Goal: Task Accomplishment & Management: Manage account settings

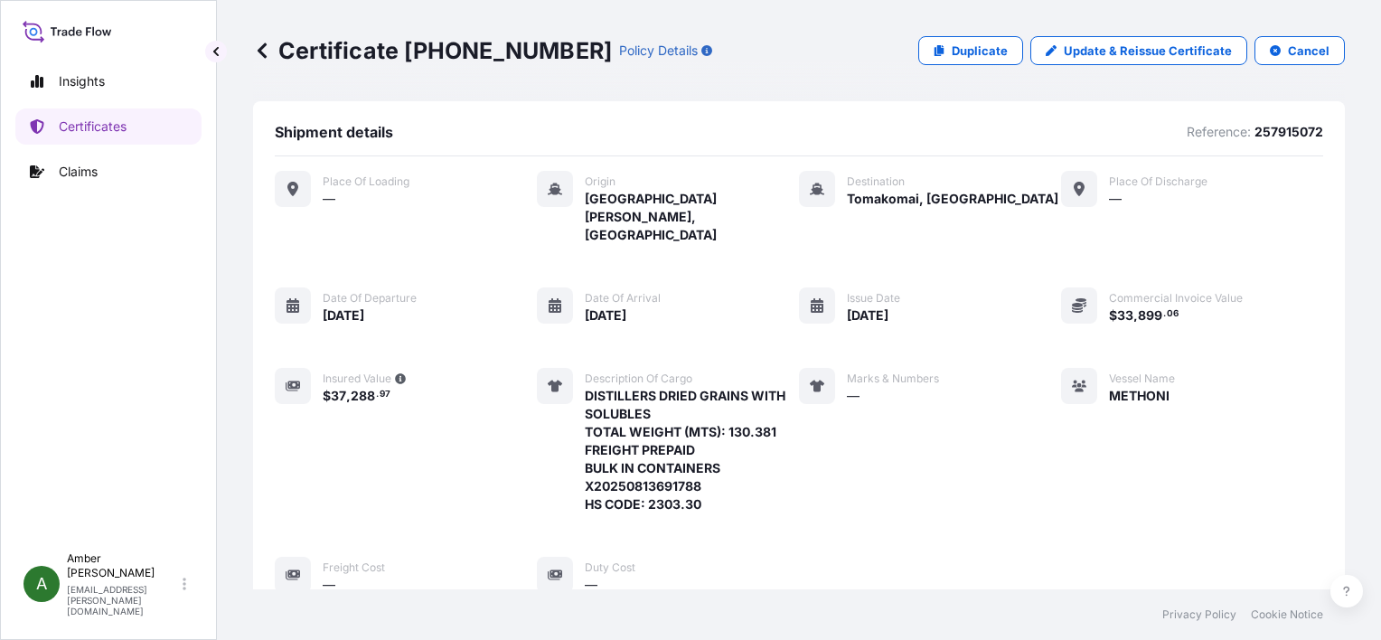
scroll to position [437, 0]
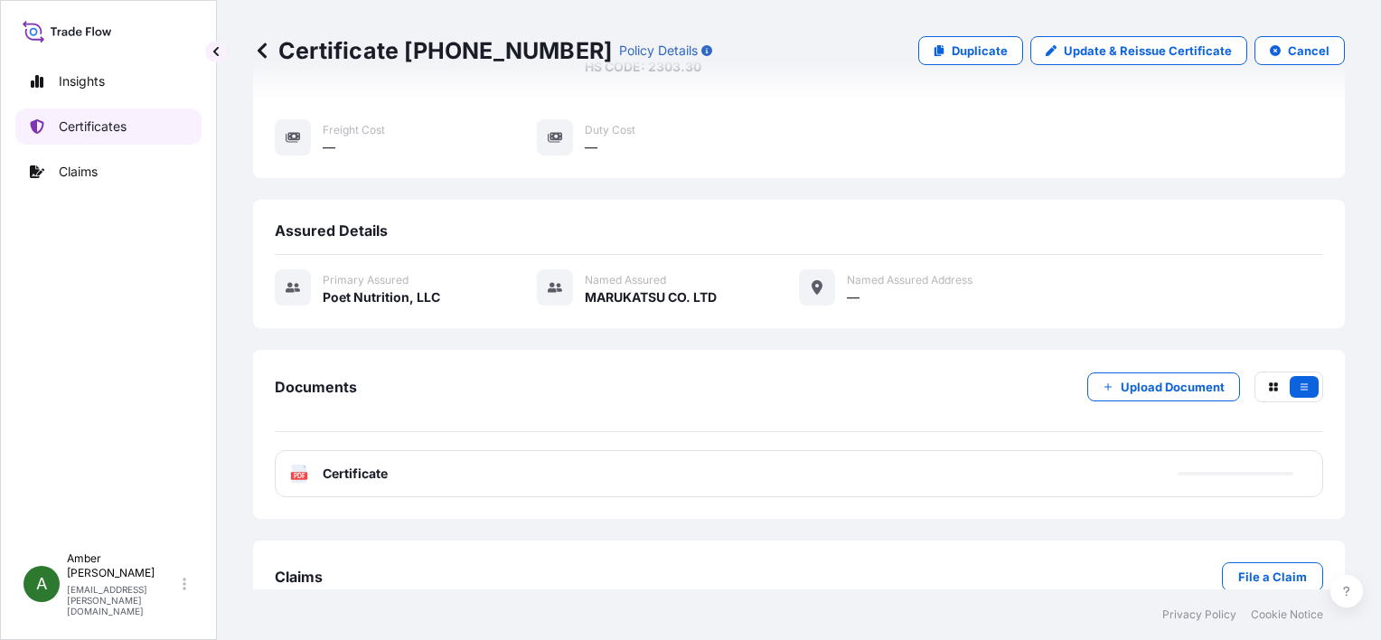
click at [86, 127] on p "Certificates" at bounding box center [93, 126] width 68 height 18
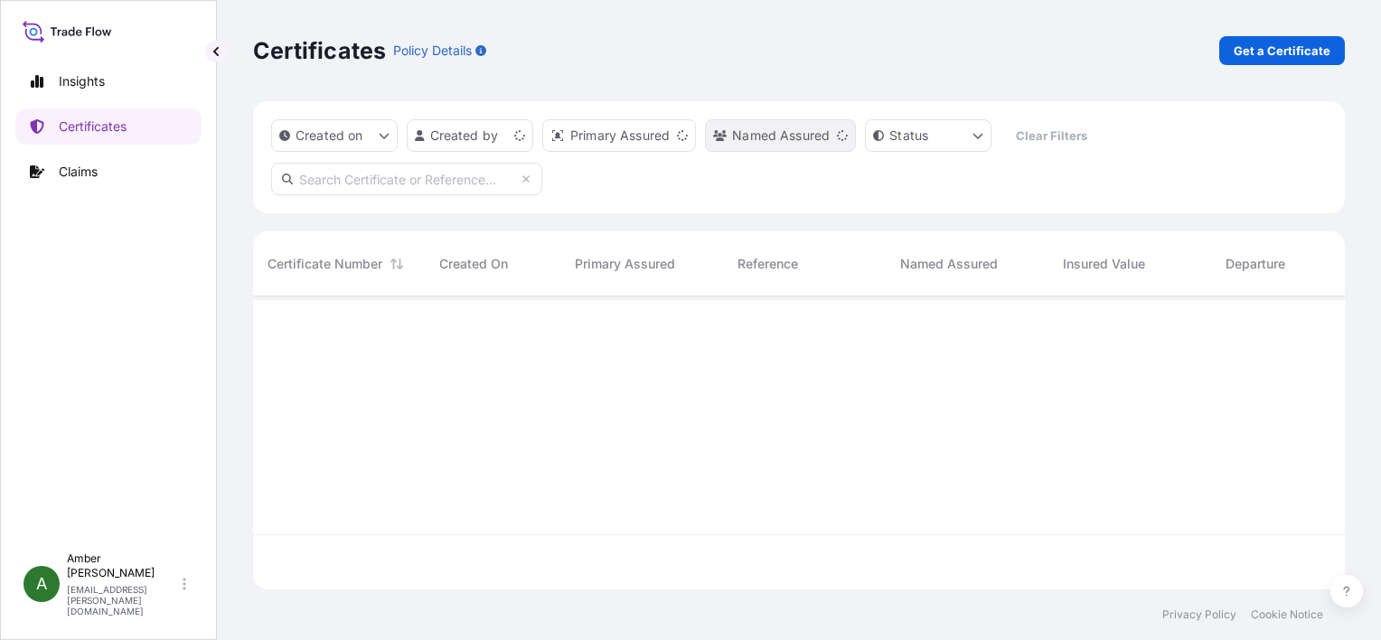
scroll to position [289, 1077]
click at [1247, 54] on p "Get a Certificate" at bounding box center [1282, 51] width 97 height 18
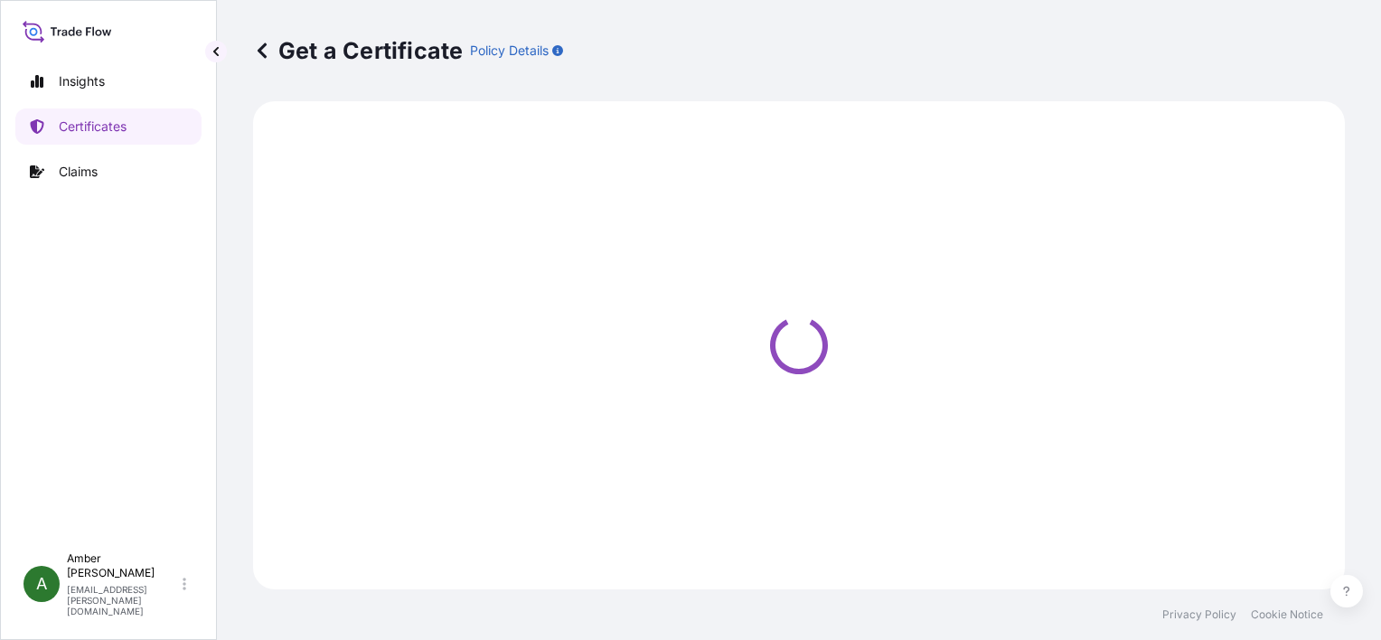
select select "Ocean Vessel"
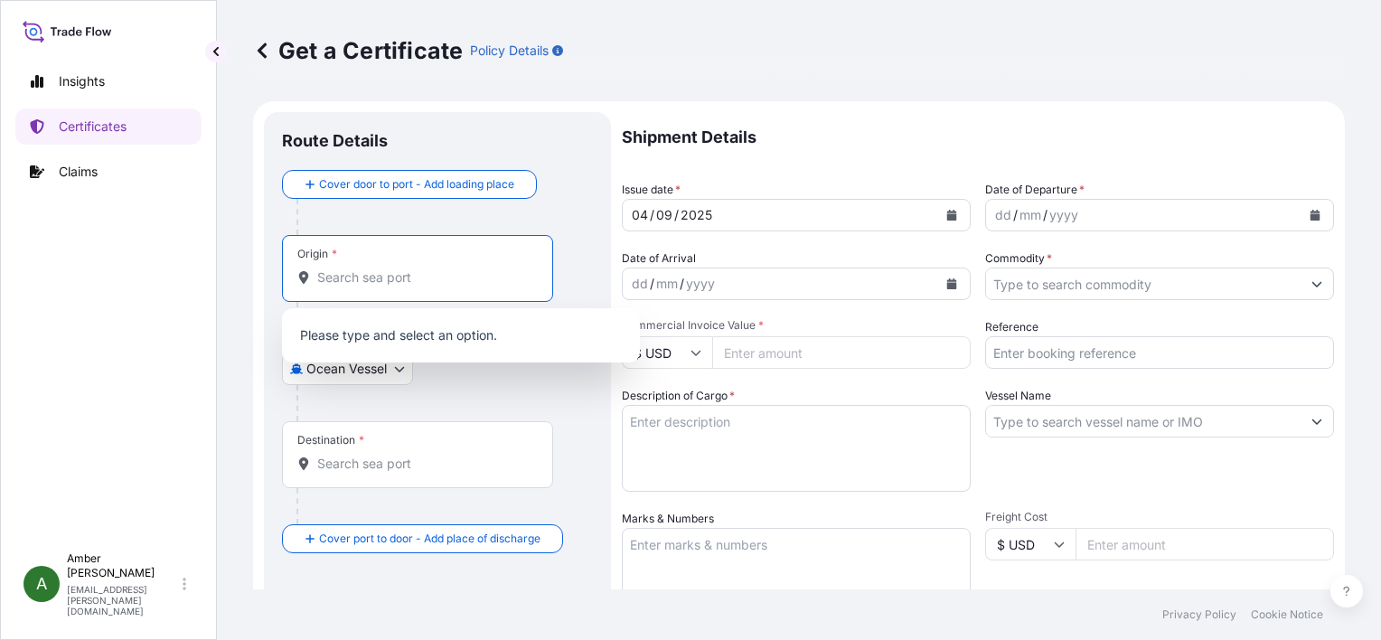
click at [369, 283] on input "Origin *" at bounding box center [423, 277] width 213 height 18
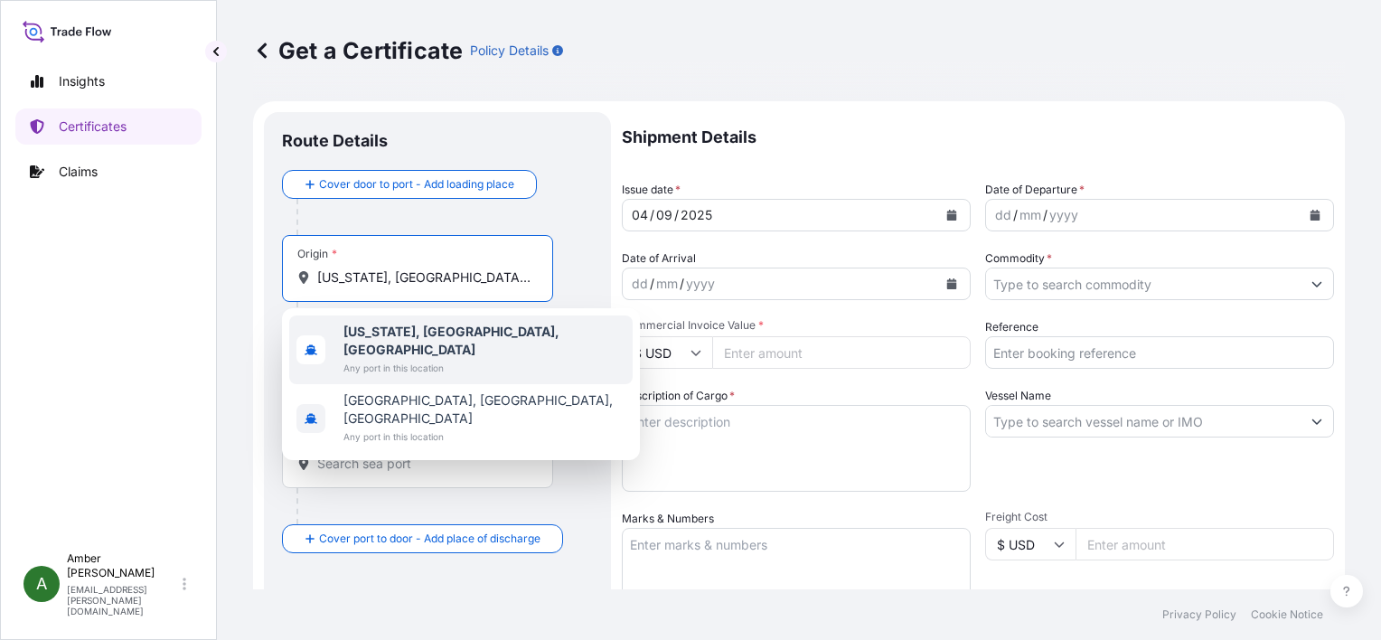
click at [411, 330] on b "[US_STATE], [GEOGRAPHIC_DATA], [GEOGRAPHIC_DATA]" at bounding box center [451, 340] width 216 height 33
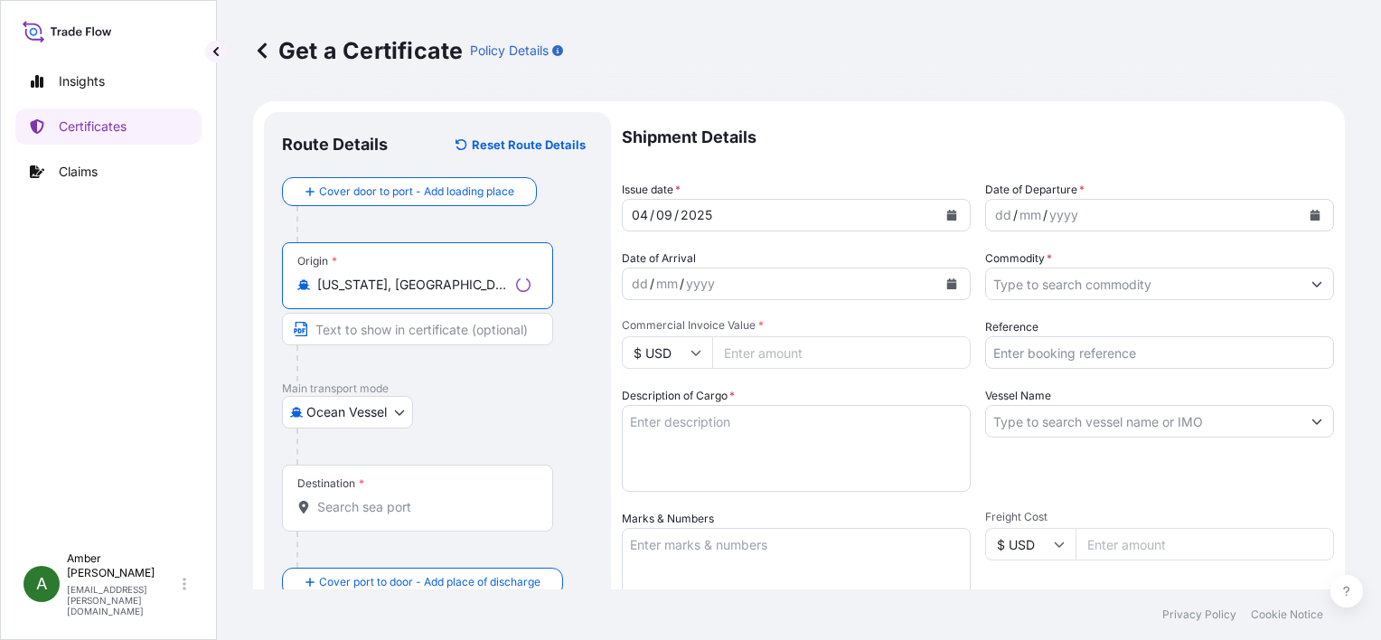
type input "[US_STATE], [GEOGRAPHIC_DATA], [GEOGRAPHIC_DATA]"
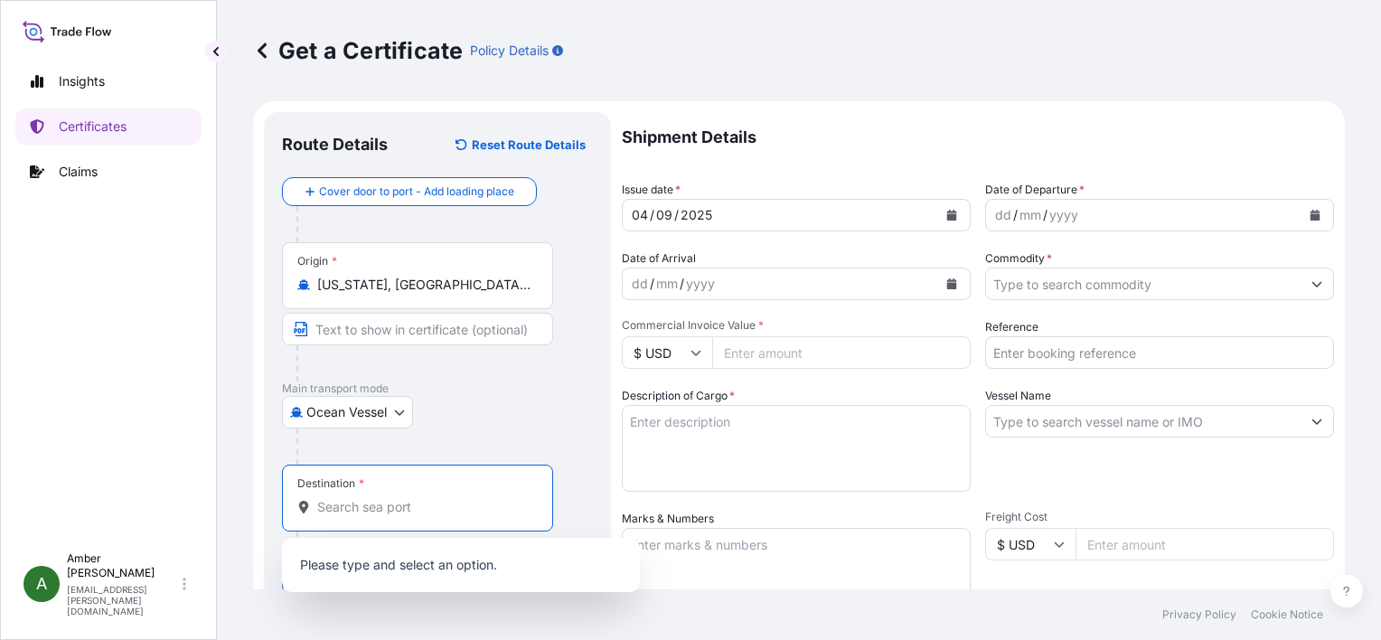
click at [354, 510] on input "Destination *" at bounding box center [423, 507] width 213 height 18
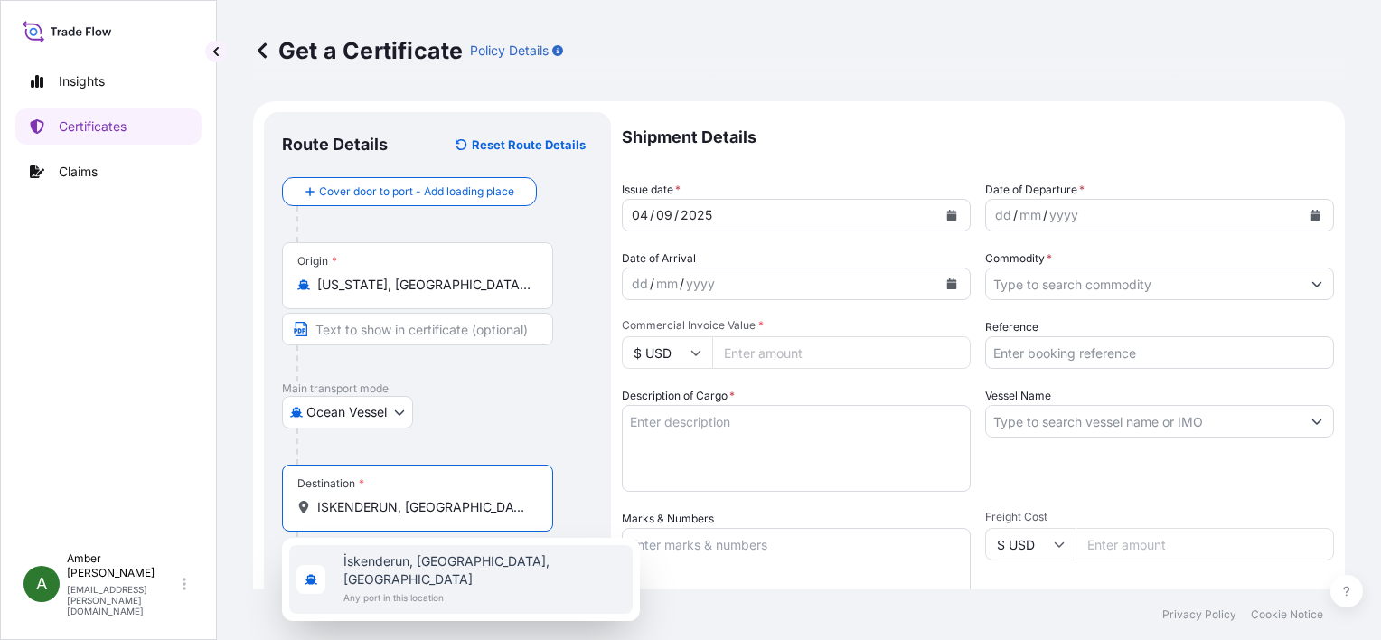
click at [397, 588] on span "Any port in this location" at bounding box center [484, 597] width 282 height 18
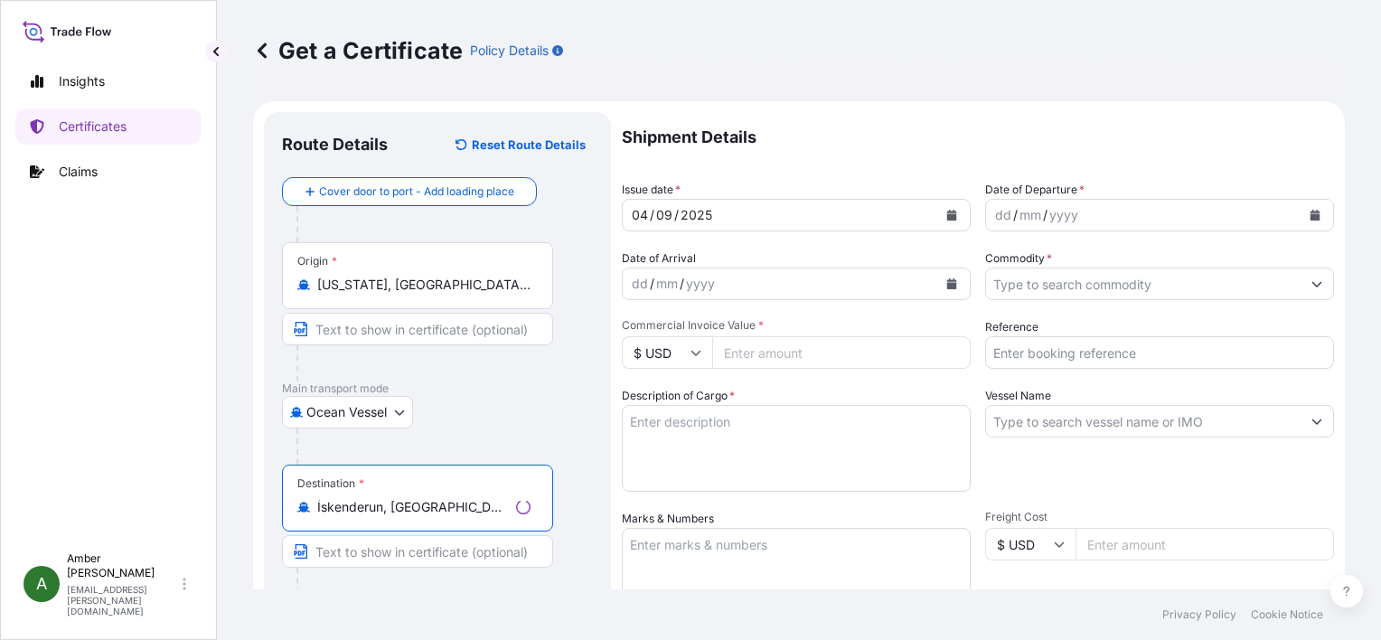
type input "İskenderun, [GEOGRAPHIC_DATA], [GEOGRAPHIC_DATA]"
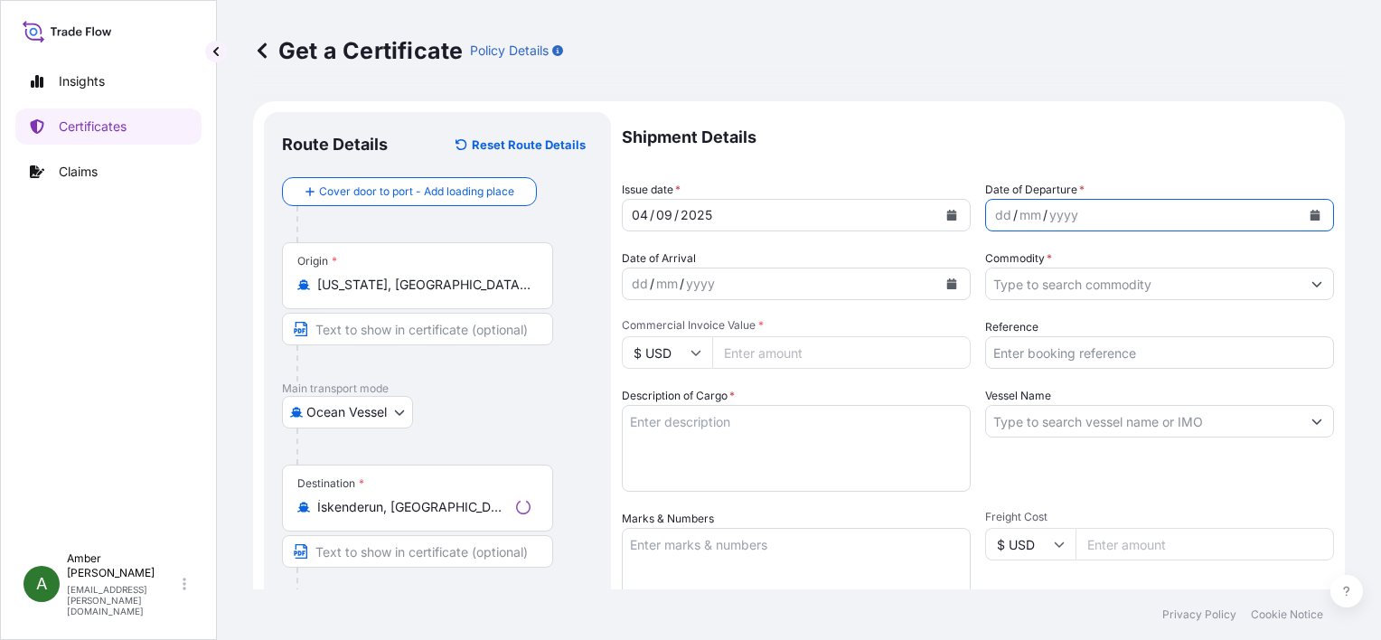
click at [1310, 210] on icon "Calendar" at bounding box center [1315, 215] width 10 height 11
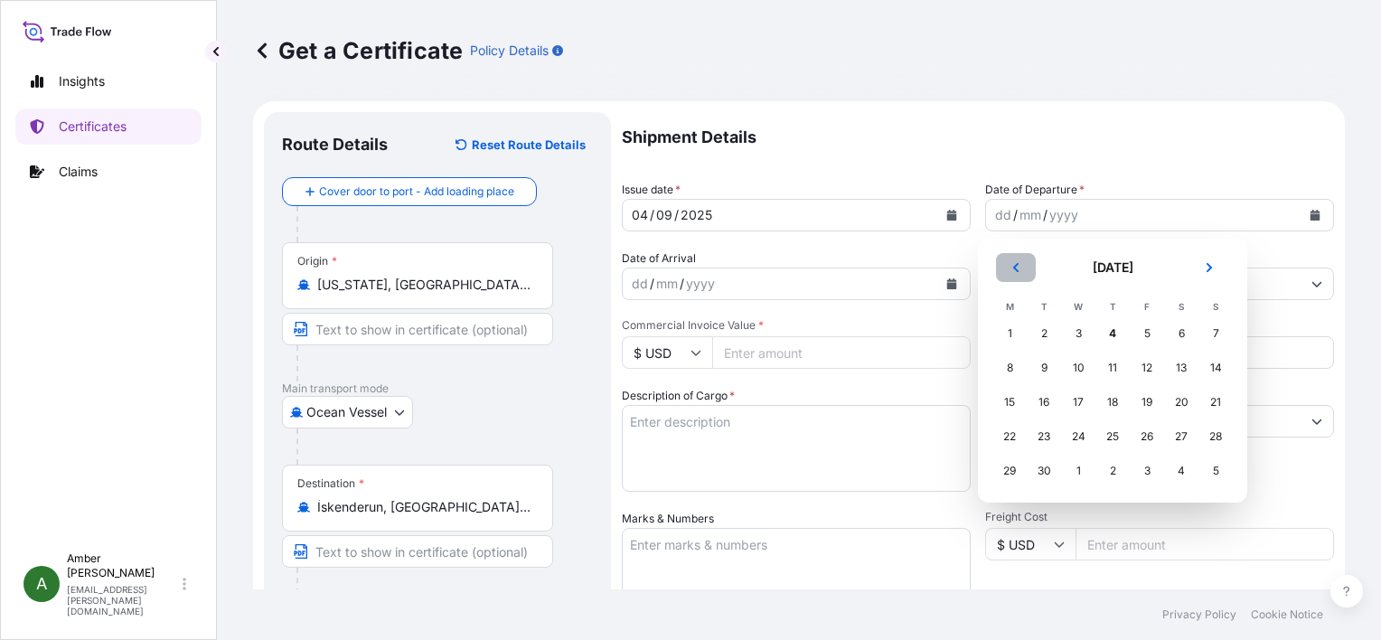
click at [1018, 271] on icon "Previous" at bounding box center [1015, 267] width 5 height 9
click at [1117, 471] on div "28" at bounding box center [1112, 471] width 33 height 33
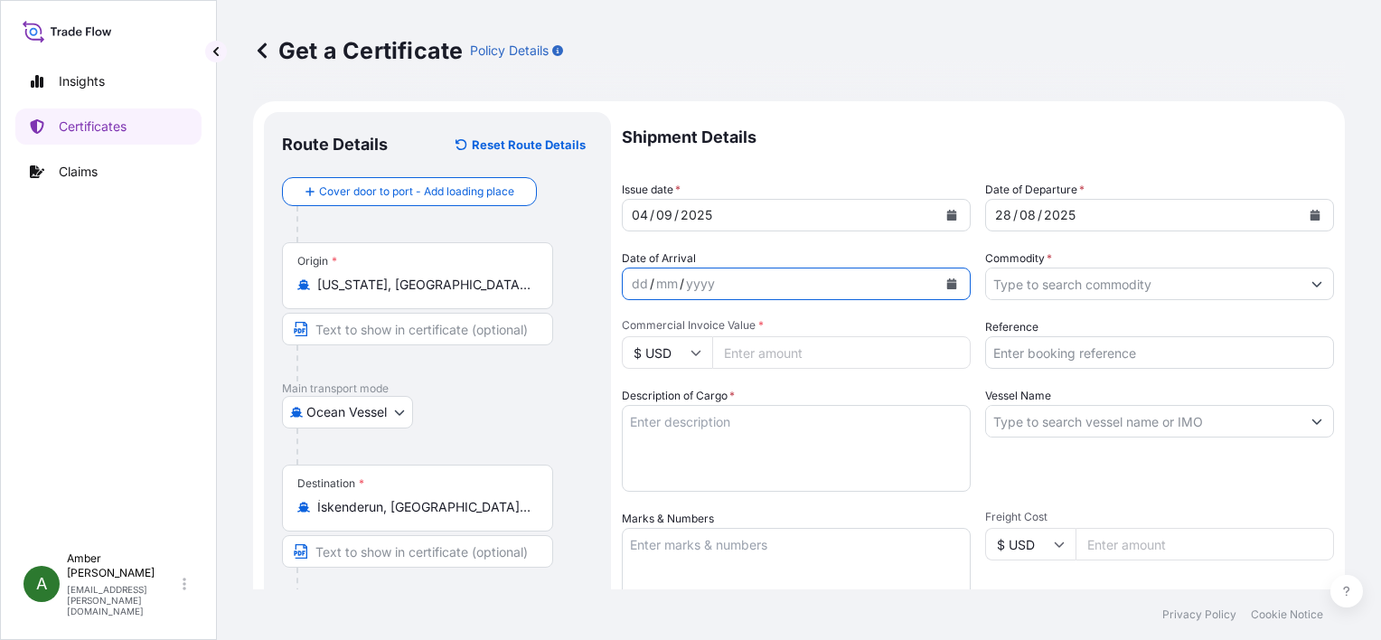
click at [947, 282] on icon "Calendar" at bounding box center [952, 283] width 10 height 11
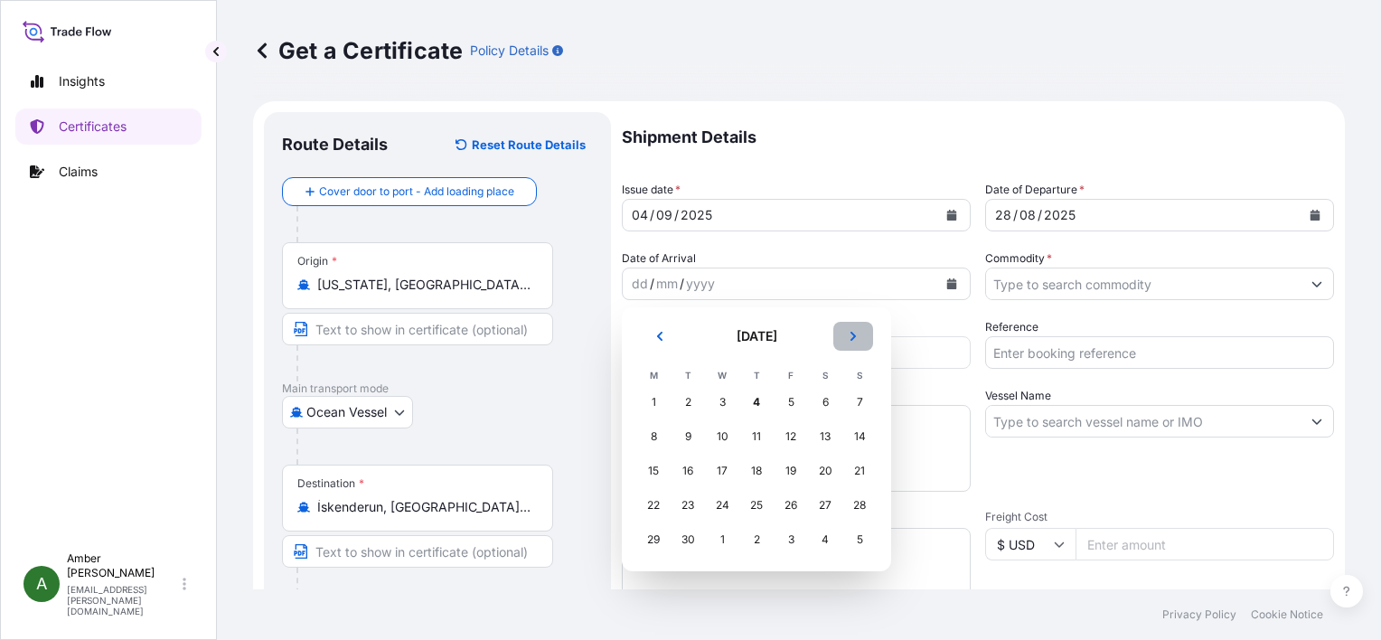
click at [846, 336] on button "Next" at bounding box center [853, 336] width 40 height 29
click at [665, 336] on button "Previous" at bounding box center [660, 336] width 40 height 29
click at [795, 507] on div "26" at bounding box center [791, 505] width 33 height 33
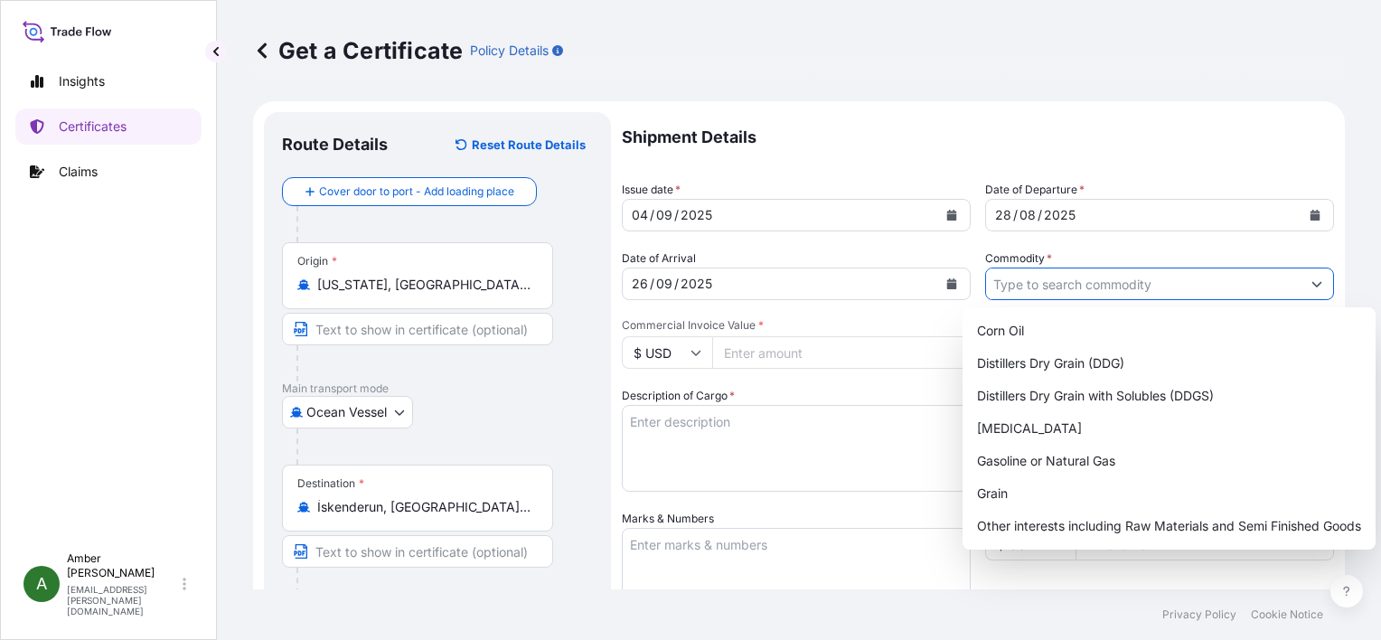
click at [1084, 277] on input "Commodity *" at bounding box center [1143, 284] width 315 height 33
click at [1094, 394] on div "Distillers Dry Grain with Solubles (DDGS)" at bounding box center [1169, 396] width 399 height 33
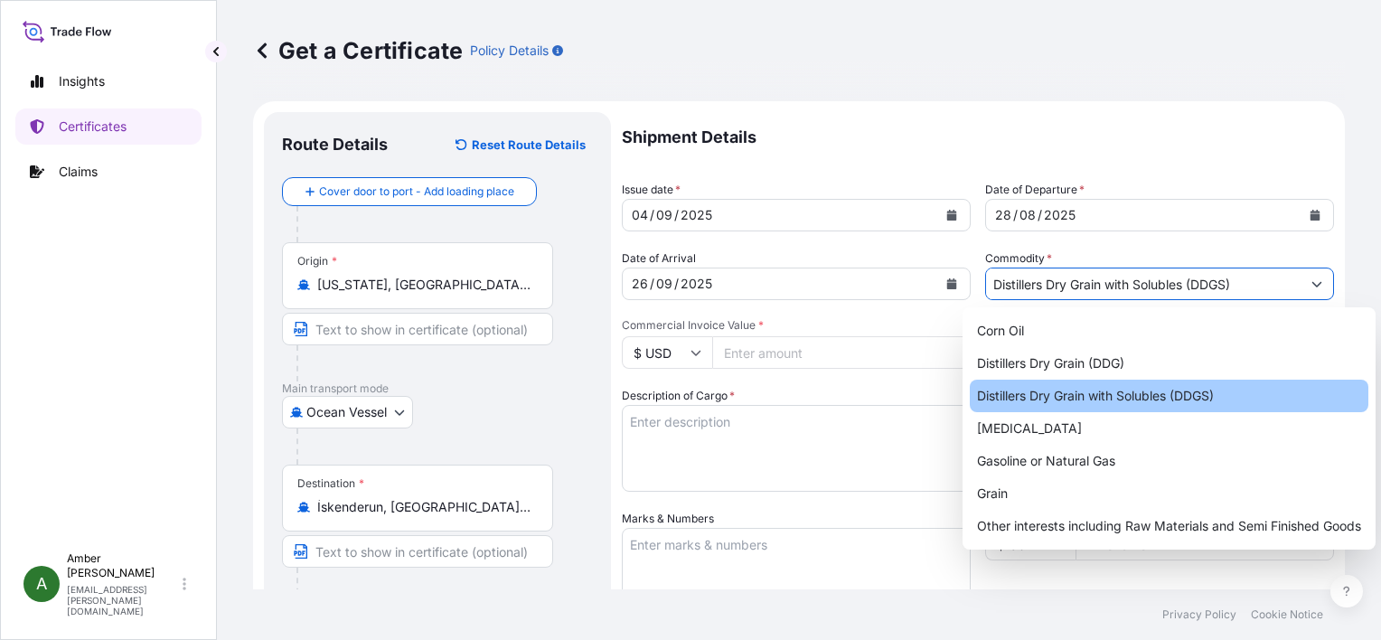
type input "Distillers Dry Grain with Solubles (DDGS)"
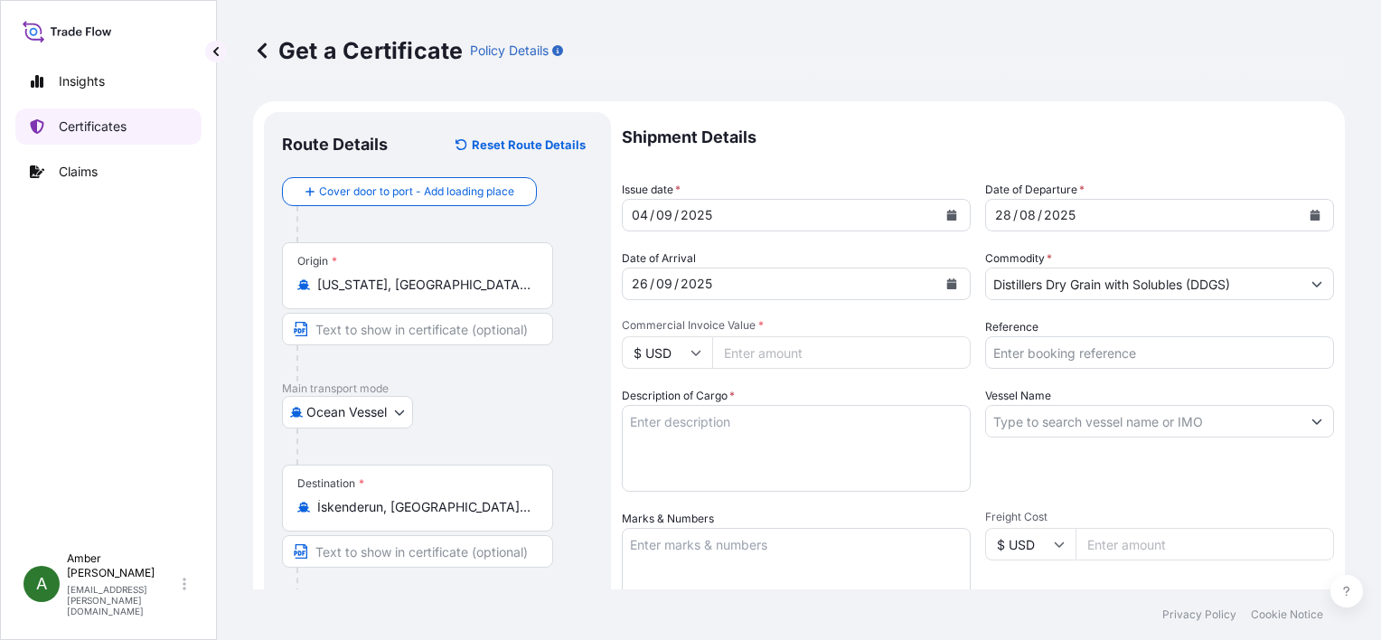
click at [86, 123] on p "Certificates" at bounding box center [93, 126] width 68 height 18
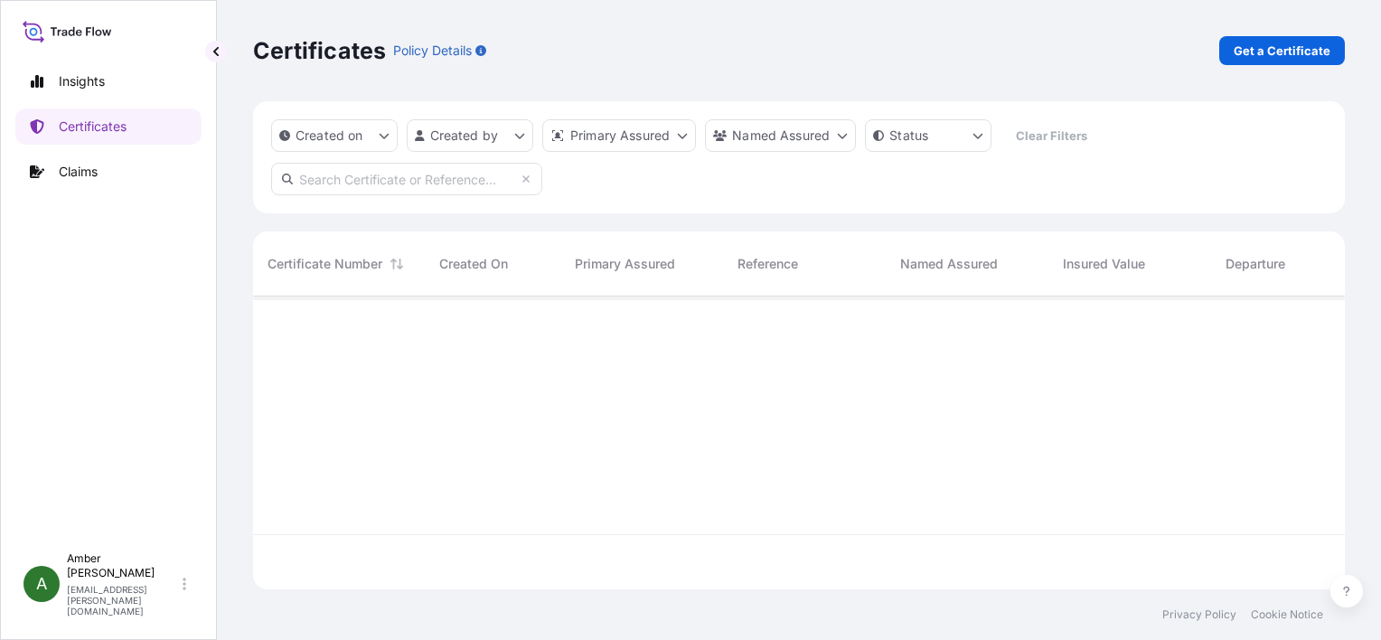
scroll to position [289, 1077]
click at [367, 181] on input "text" at bounding box center [406, 179] width 271 height 33
paste input "RICFDM861600"
type input "RICFDM861600"
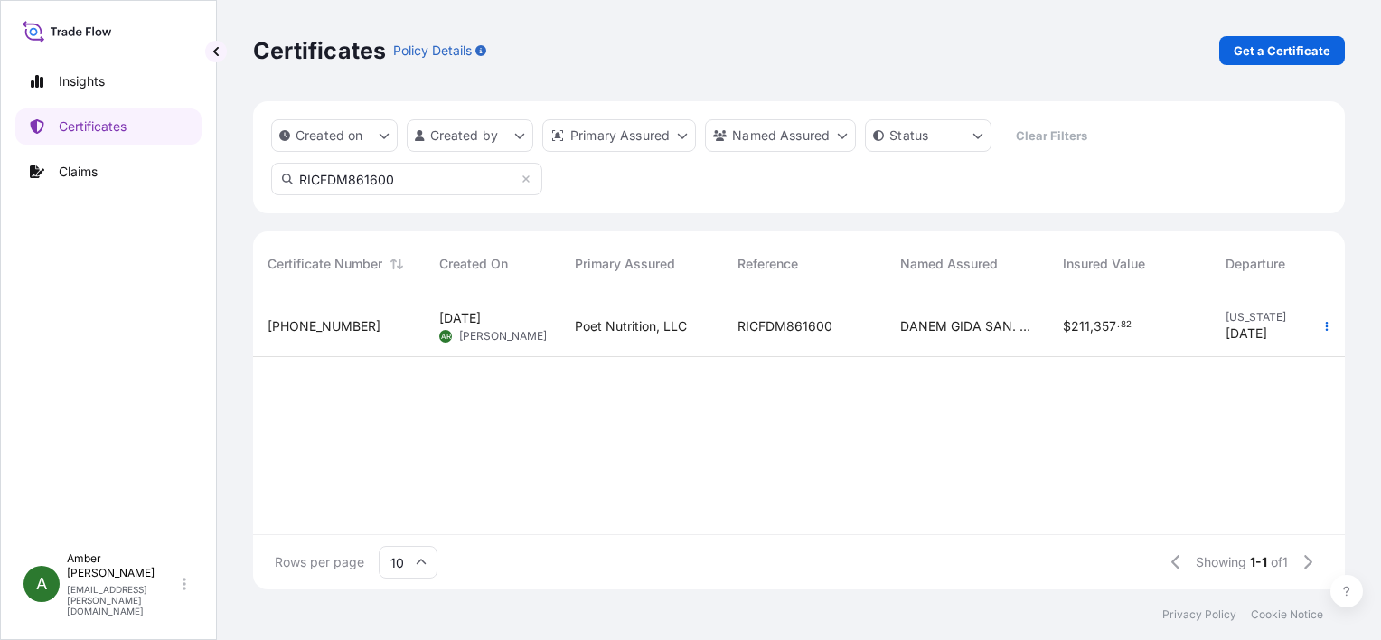
click at [897, 333] on div "DANEM GIDA SAN. VE [MEDICAL_DATA]. A.S." at bounding box center [967, 326] width 163 height 61
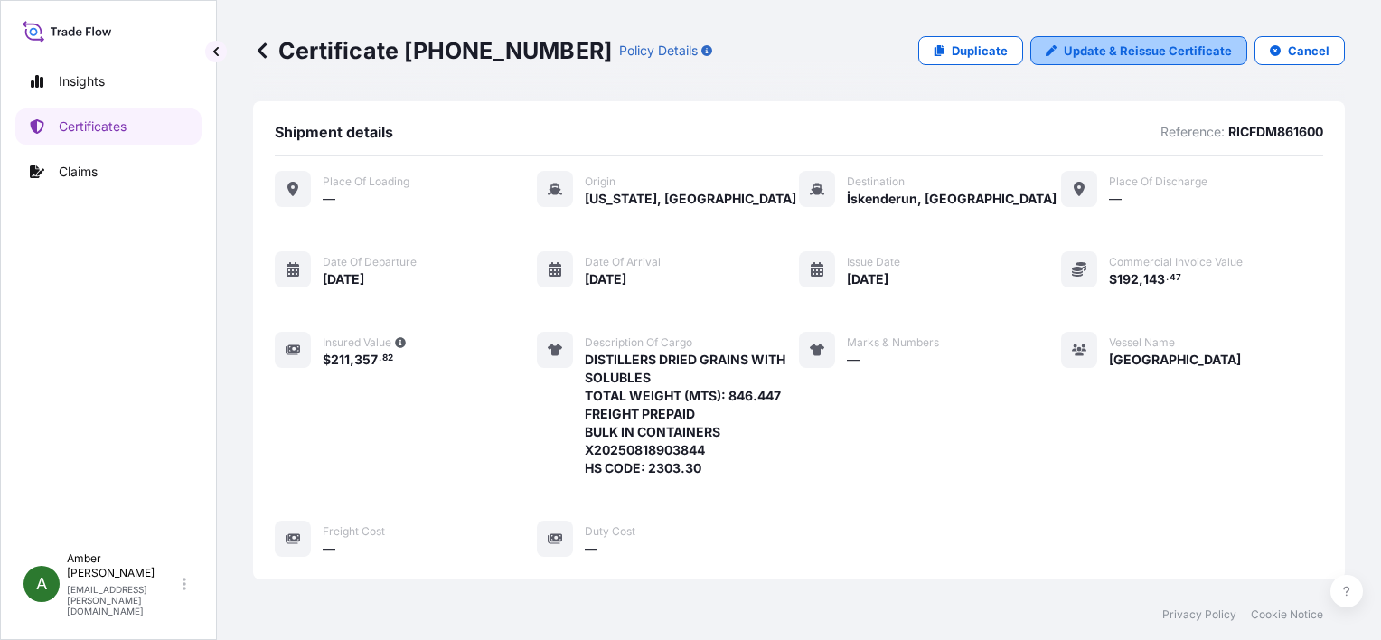
click at [1107, 54] on p "Update & Reissue Certificate" at bounding box center [1148, 51] width 168 height 18
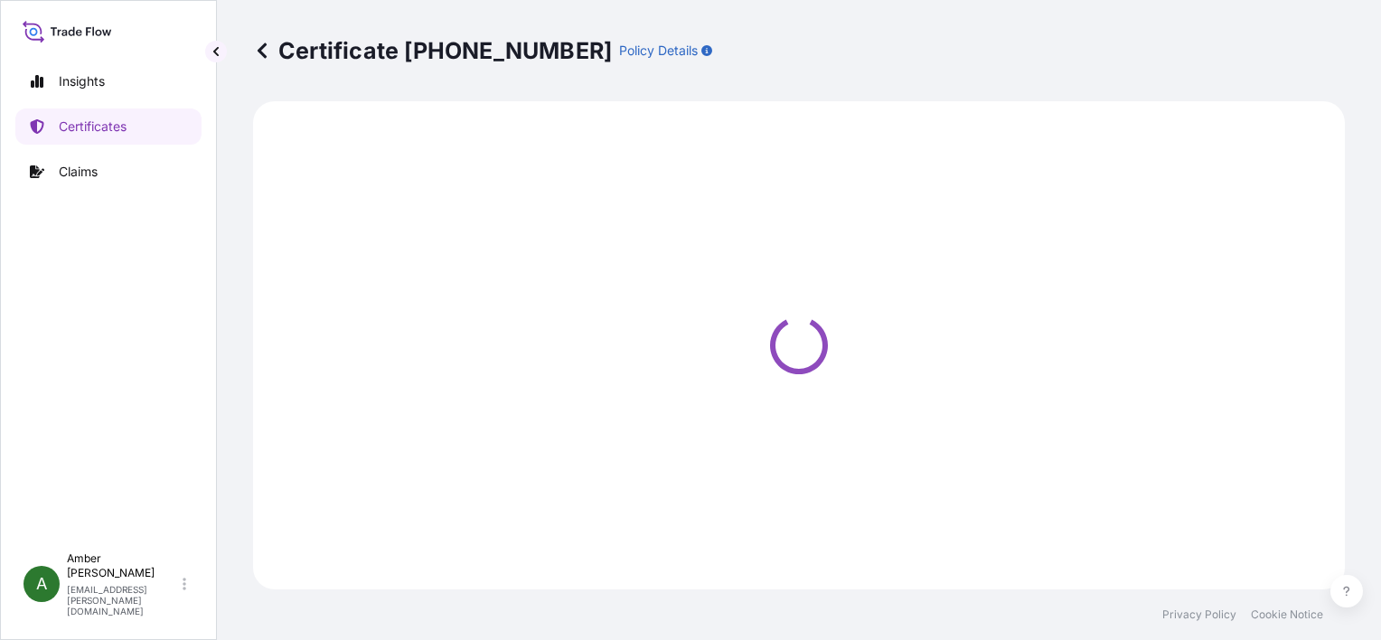
select select "Ocean Vessel"
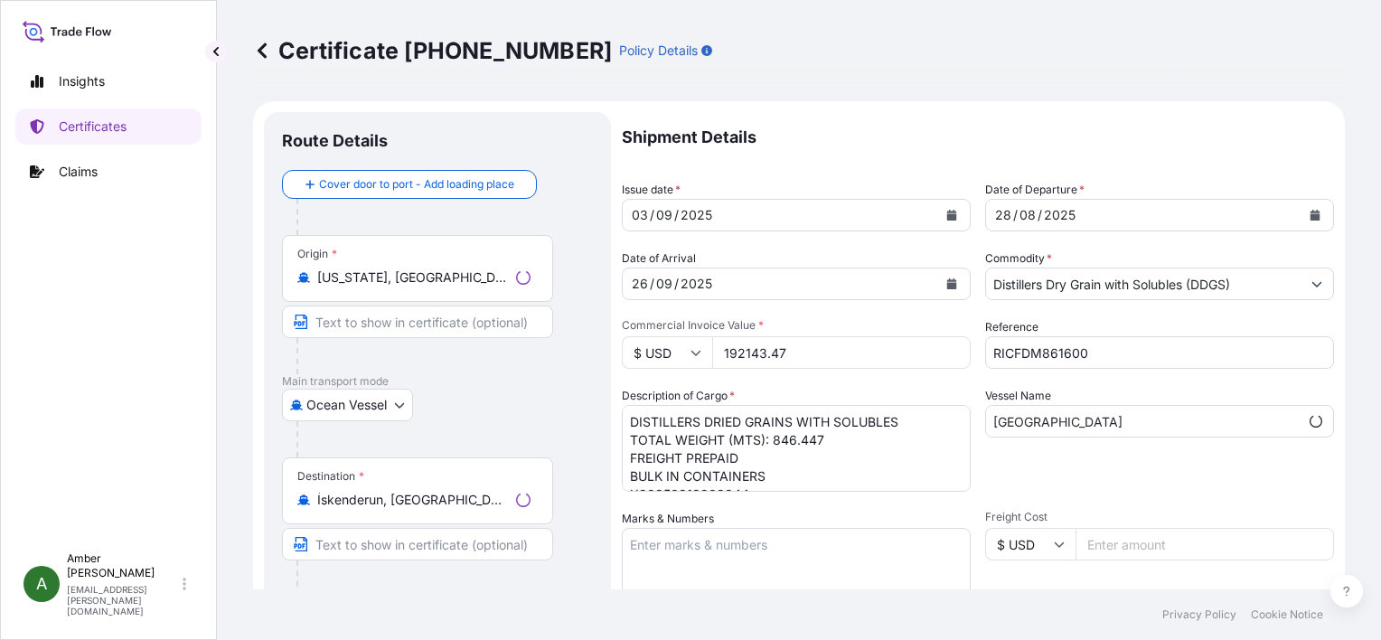
select select "31546"
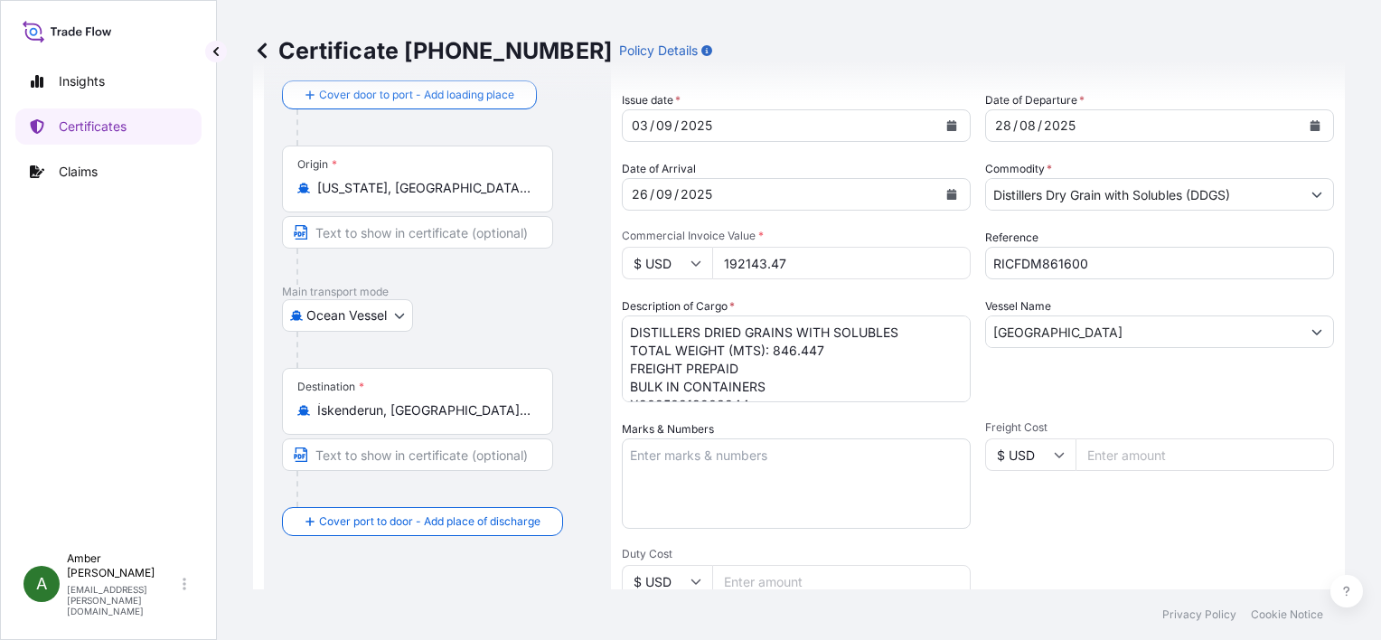
scroll to position [90, 0]
drag, startPoint x: 775, startPoint y: 257, endPoint x: 712, endPoint y: 264, distance: 62.8
click at [712, 264] on input "192143.47" at bounding box center [841, 262] width 258 height 33
paste input "203840.33"
type input "203840.33"
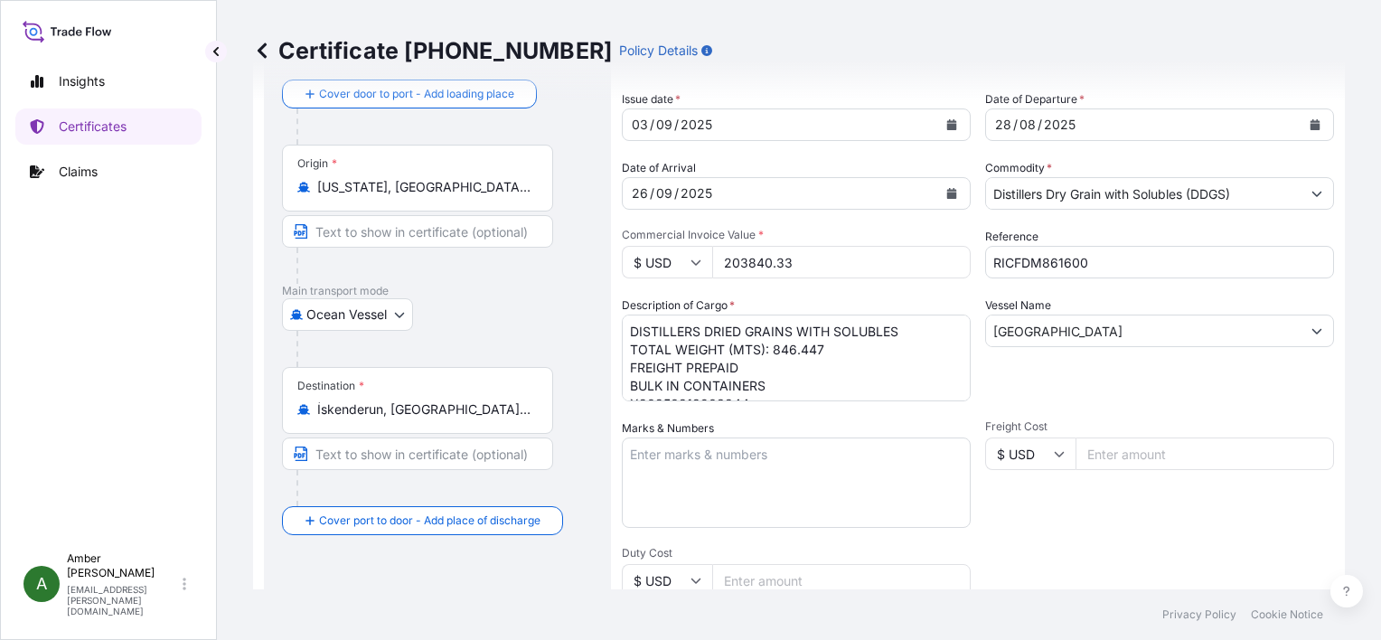
click at [805, 228] on span "Commercial Invoice Value *" at bounding box center [796, 235] width 349 height 14
click at [805, 246] on input "203840.33" at bounding box center [841, 262] width 258 height 33
drag, startPoint x: 823, startPoint y: 351, endPoint x: 772, endPoint y: 351, distance: 51.5
click at [772, 351] on textarea "DISTILLERS DRIED GRAINS WITH SOLUBLES TOTAL WEIGHT (MTS): 846.447 FREIGHT PREPA…" at bounding box center [796, 358] width 349 height 87
paste textarea "97.975"
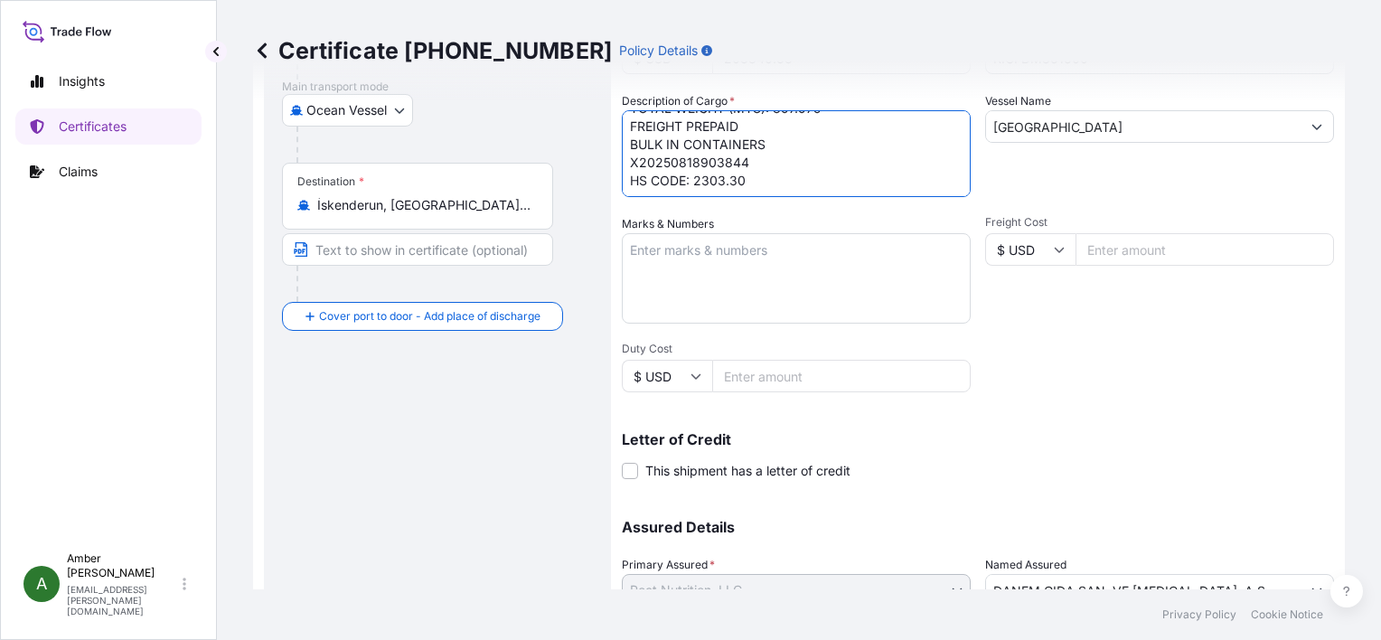
scroll to position [445, 0]
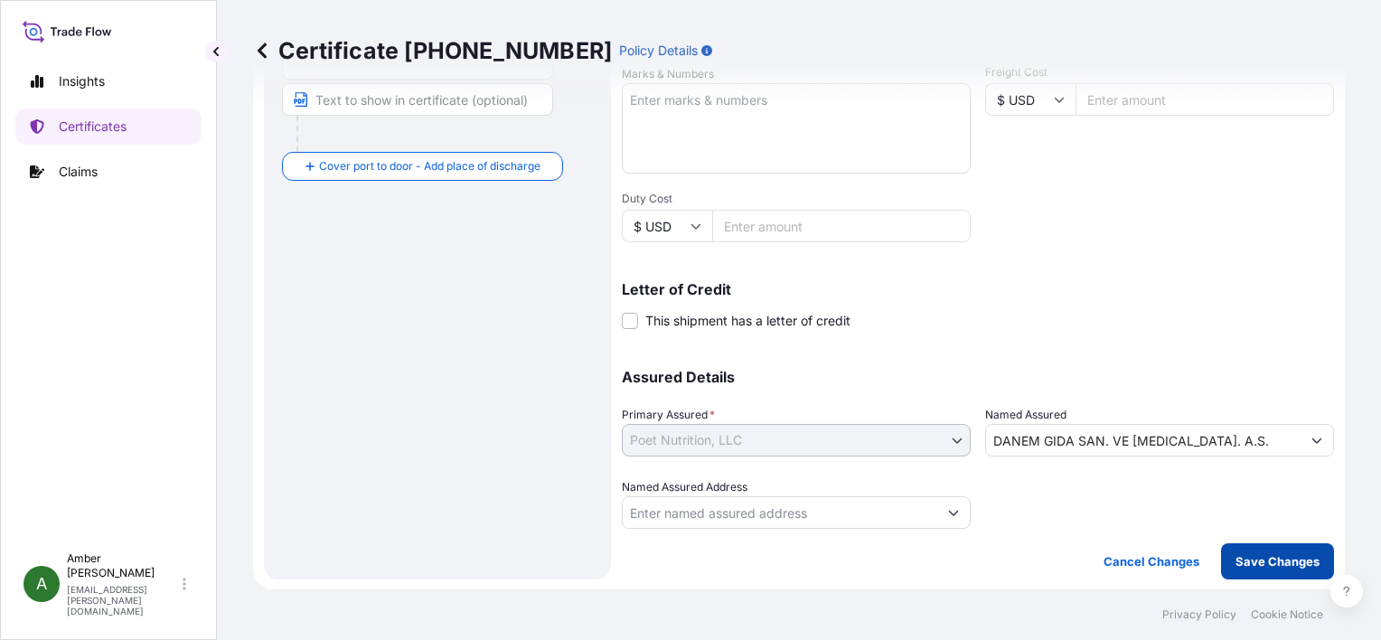
type textarea "DISTILLERS DRIED GRAINS WITH SOLUBLES TOTAL WEIGHT (MTS): 897.975 FREIGHT PREPA…"
click at [1254, 557] on p "Save Changes" at bounding box center [1277, 561] width 84 height 18
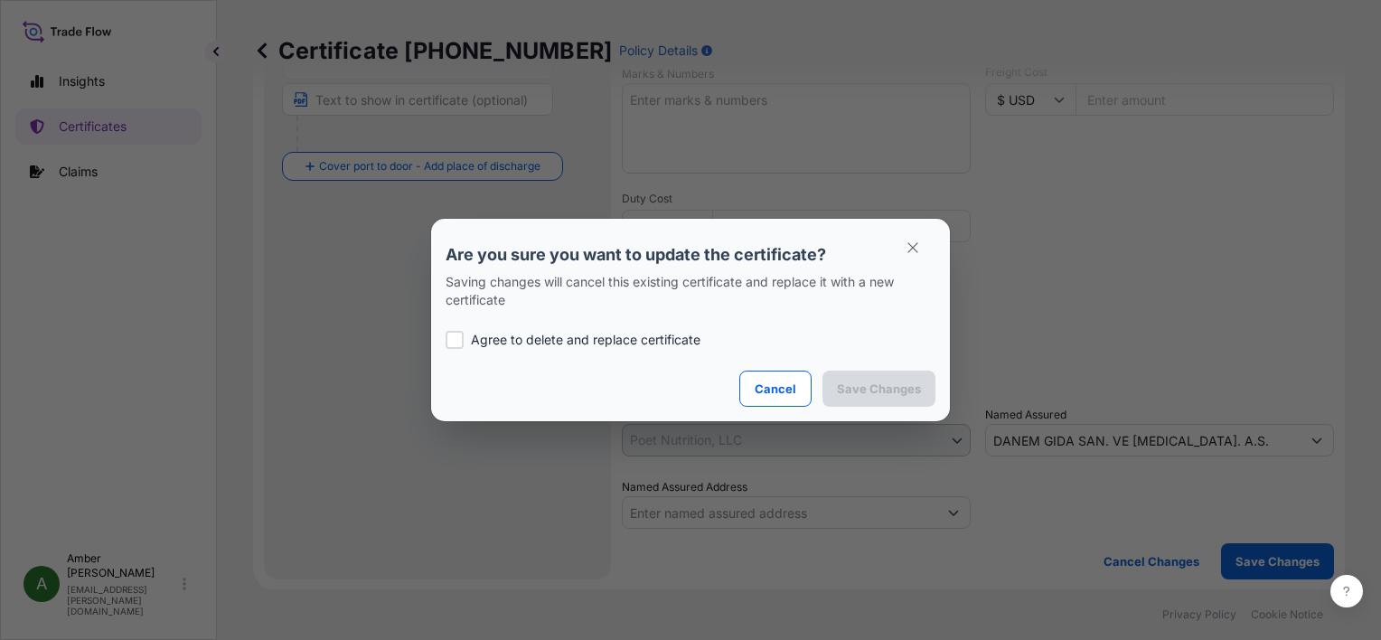
click at [455, 336] on div at bounding box center [455, 340] width 18 height 18
checkbox input "true"
click at [887, 390] on p "Save Changes" at bounding box center [879, 389] width 84 height 18
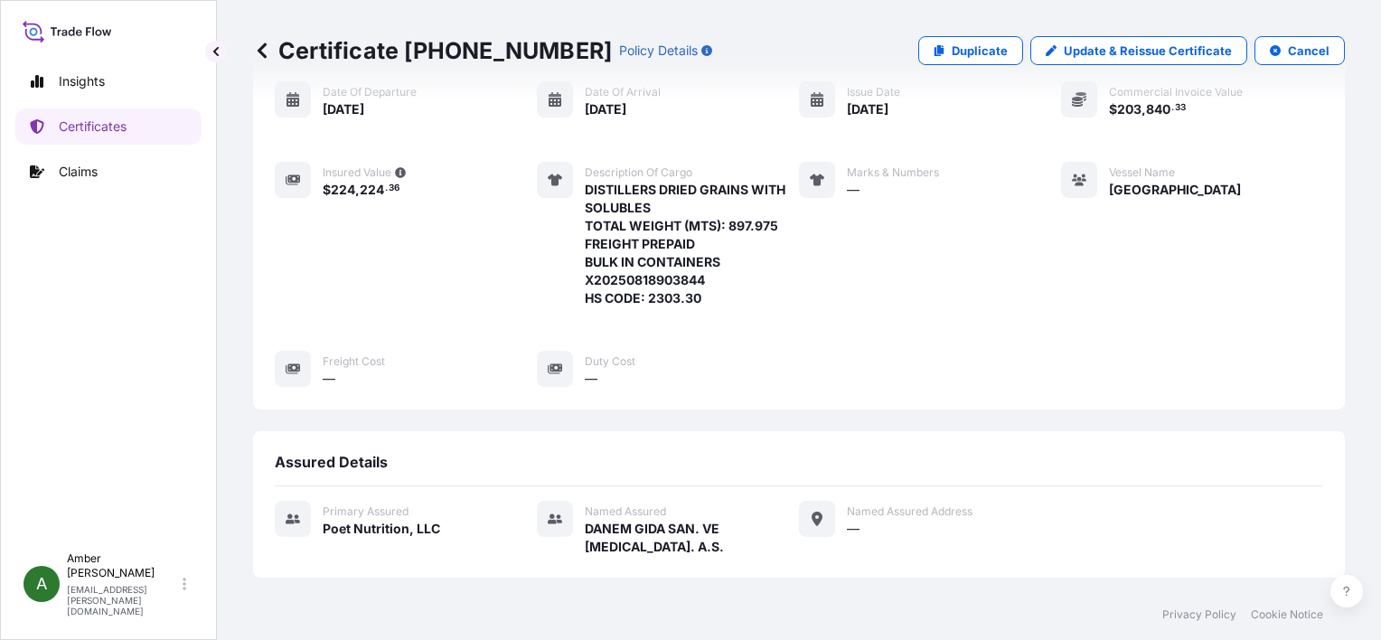
scroll to position [437, 0]
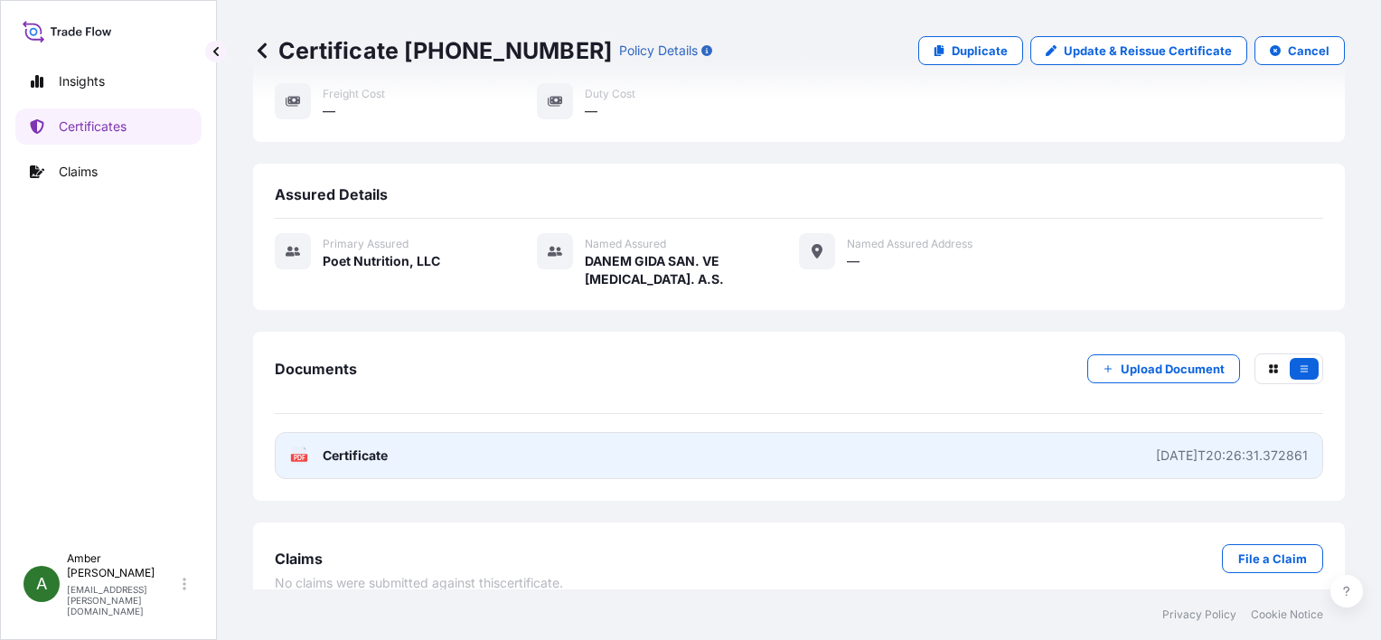
click at [355, 446] on span "Certificate" at bounding box center [355, 455] width 65 height 18
